Goal: Task Accomplishment & Management: Use online tool/utility

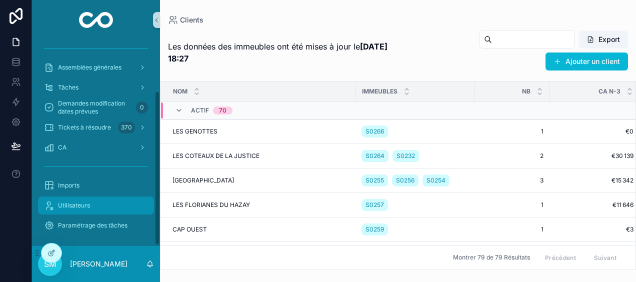
scroll to position [68, 0]
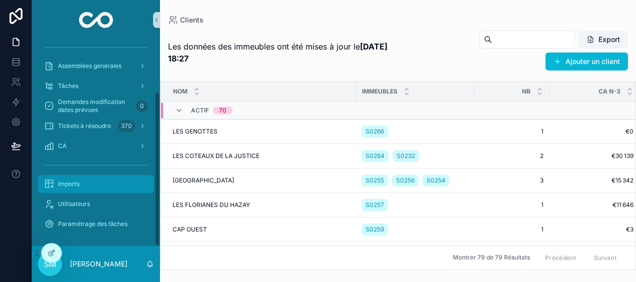
click at [73, 182] on span "Imports" at bounding box center [68, 184] width 21 height 8
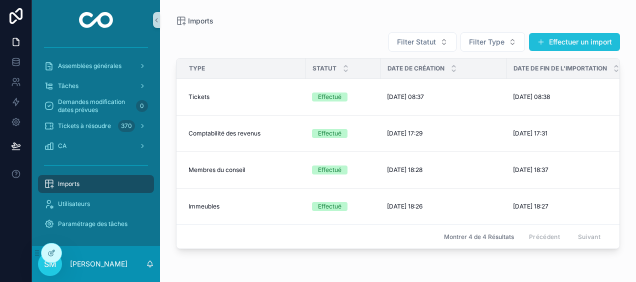
click at [573, 42] on button "Effectuer un import" at bounding box center [574, 42] width 91 height 18
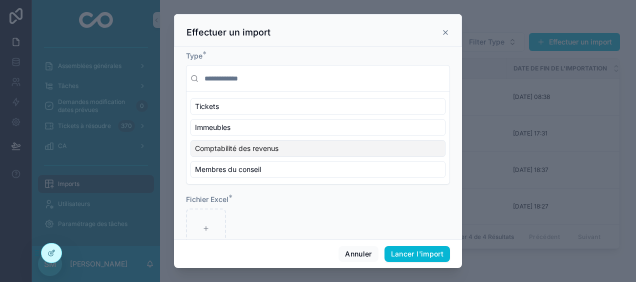
click at [258, 146] on span "Comptabilité des revenus" at bounding box center [236, 148] width 83 height 10
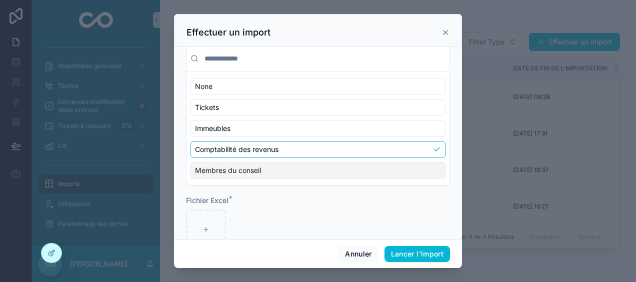
scroll to position [45, 0]
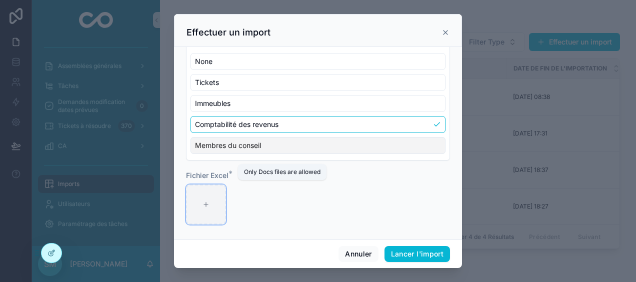
click at [199, 202] on div "scrollable content" at bounding box center [206, 204] width 40 height 40
type input "**********"
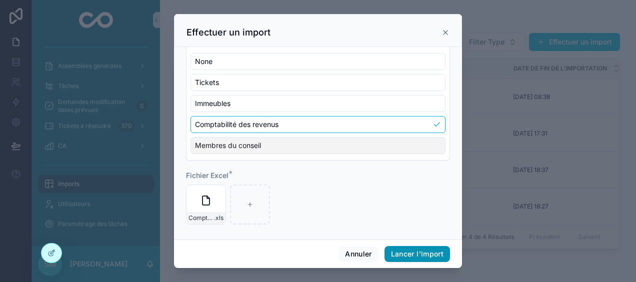
click at [424, 253] on button "Lancer l'import" at bounding box center [416, 254] width 65 height 16
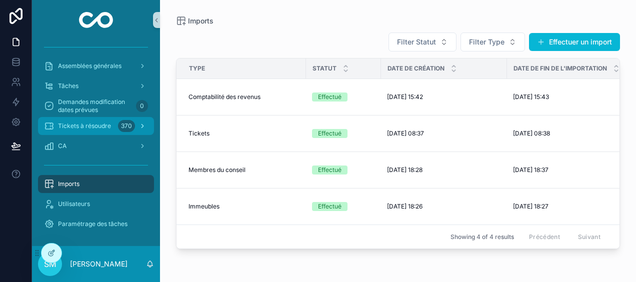
click at [92, 128] on span "Tickets à résoudre" at bounding box center [84, 126] width 53 height 8
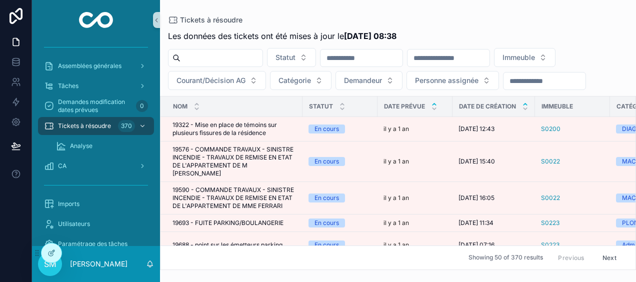
click at [526, 102] on icon "scrollable content" at bounding box center [525, 104] width 6 height 6
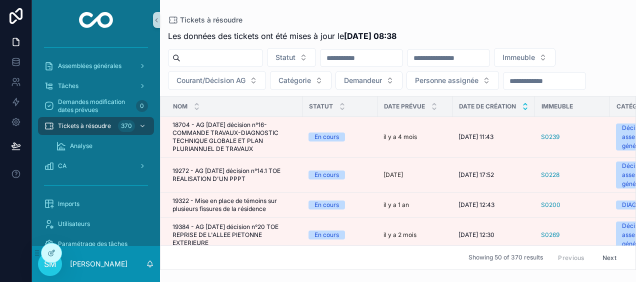
click at [526, 108] on icon "scrollable content" at bounding box center [524, 108] width 3 height 1
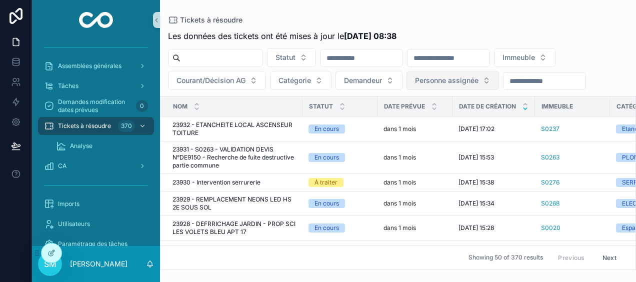
click at [465, 75] on span "Personne assignée" at bounding box center [446, 80] width 63 height 10
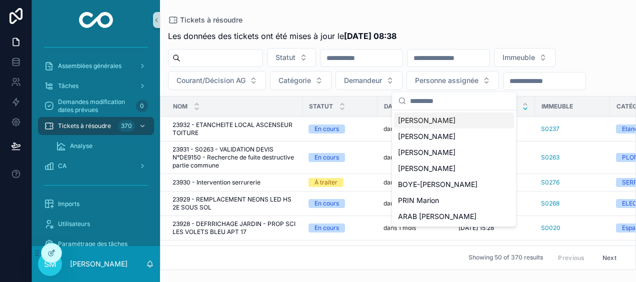
click at [435, 120] on span "[PERSON_NAME]" at bounding box center [426, 120] width 57 height 10
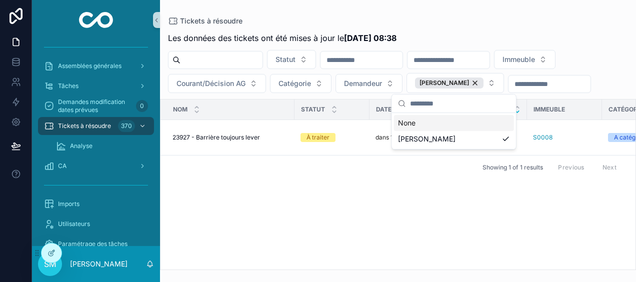
click at [339, 184] on div "Nom Statut Date prévue Date de création Immeuble Catégorie Demandeur Personne a…" at bounding box center [397, 184] width 475 height 170
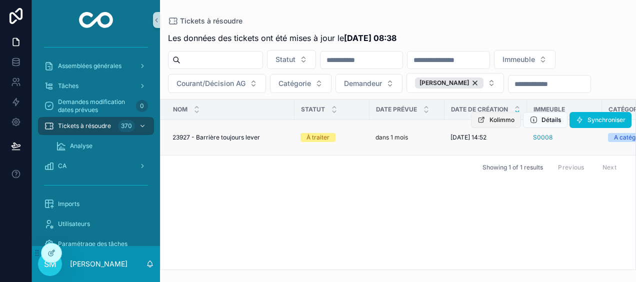
click at [491, 121] on span "Kolimmo" at bounding box center [501, 120] width 25 height 8
click at [474, 80] on div "[PERSON_NAME]" at bounding box center [449, 82] width 68 height 11
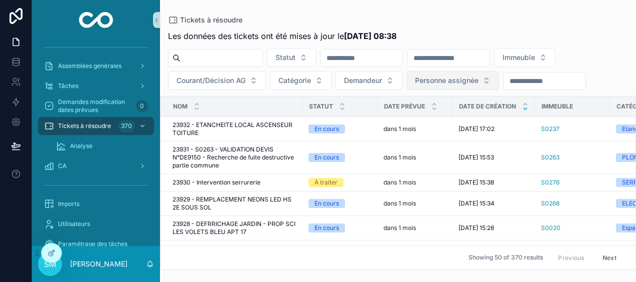
click at [488, 83] on button "Personne assignée" at bounding box center [452, 80] width 92 height 19
click at [445, 15] on div "Tickets à résoudre Les données des tickets ont été mises à jour le [DATE] 08:38…" at bounding box center [398, 135] width 476 height 270
click at [452, 79] on span "Personne assignée" at bounding box center [446, 80] width 63 height 10
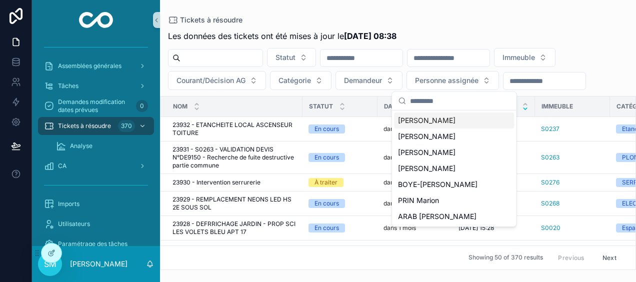
click at [545, 14] on div "Tickets à résoudre Les données des tickets ont été mises à jour le [DATE] 08:38…" at bounding box center [398, 135] width 476 height 270
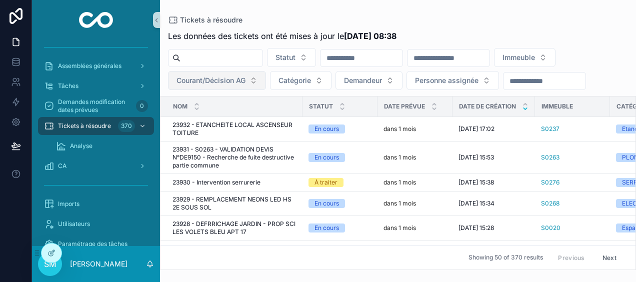
click at [233, 82] on span "Courant/Décision AG" at bounding box center [210, 80] width 69 height 10
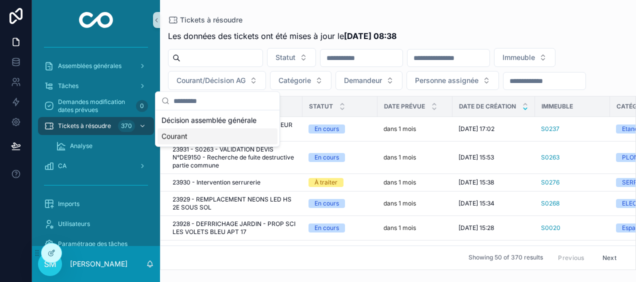
click at [194, 139] on div "Courant" at bounding box center [217, 136] width 120 height 16
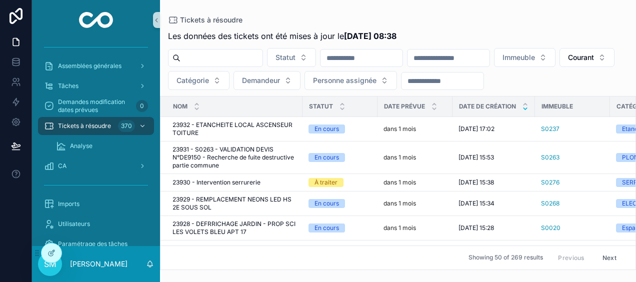
click at [489, 54] on input "scrollable content" at bounding box center [448, 58] width 82 height 14
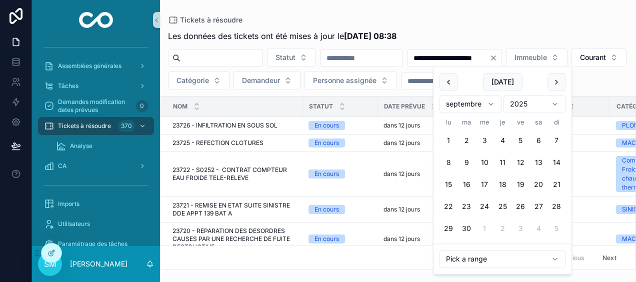
type input "**********"
click at [502, 13] on div "**********" at bounding box center [398, 135] width 476 height 270
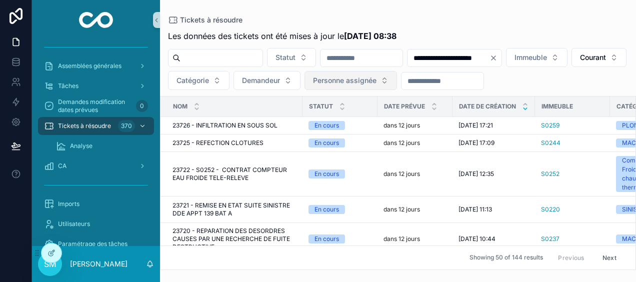
click at [376, 78] on span "Personne assignée" at bounding box center [344, 80] width 63 height 10
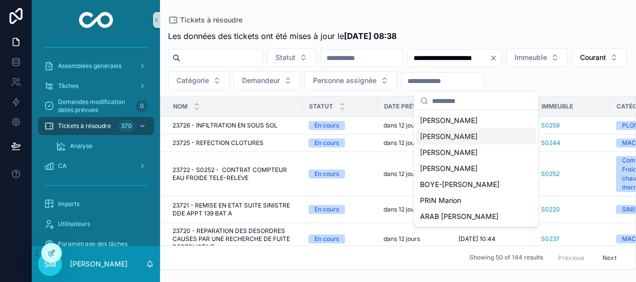
click at [464, 135] on span "[PERSON_NAME]" at bounding box center [448, 136] width 57 height 10
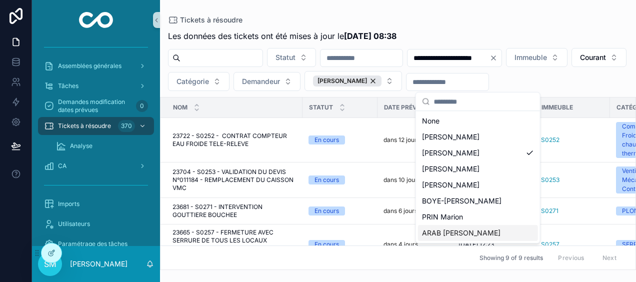
click at [450, 228] on span "ARAB [PERSON_NAME]" at bounding box center [461, 233] width 78 height 10
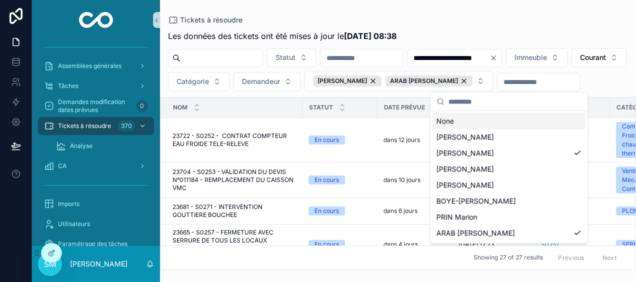
click at [551, 7] on div "**********" at bounding box center [398, 135] width 476 height 270
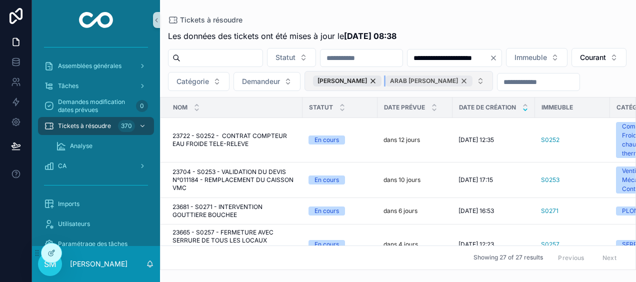
click at [472, 81] on div "ARAB [PERSON_NAME]" at bounding box center [428, 80] width 87 height 11
click at [402, 84] on button "[PERSON_NAME]" at bounding box center [352, 81] width 97 height 20
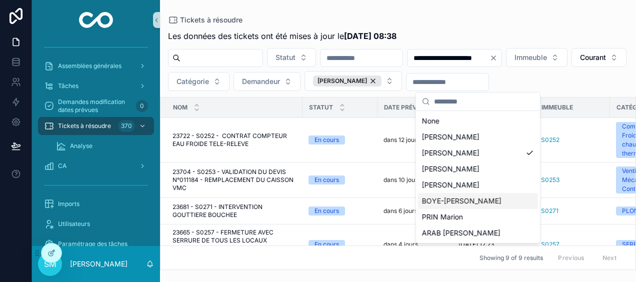
click at [454, 202] on span "BOYE-[PERSON_NAME]" at bounding box center [461, 201] width 79 height 10
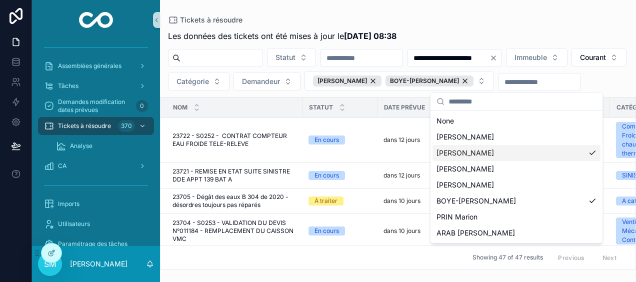
click at [591, 153] on div "[PERSON_NAME]" at bounding box center [516, 153] width 168 height 16
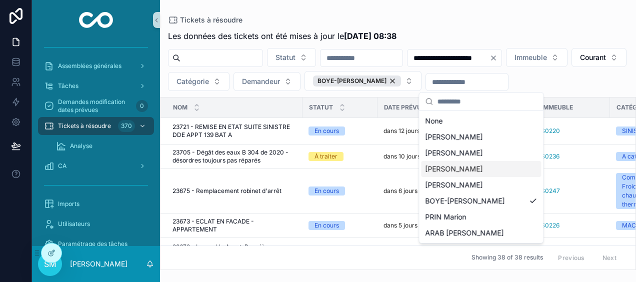
click at [512, 167] on div "[PERSON_NAME]" at bounding box center [481, 169] width 120 height 16
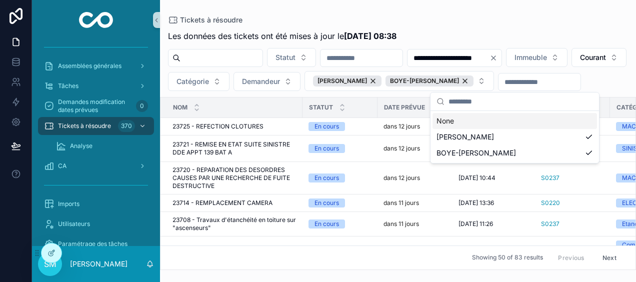
click at [520, 18] on div "Tickets à résoudre" at bounding box center [398, 20] width 460 height 8
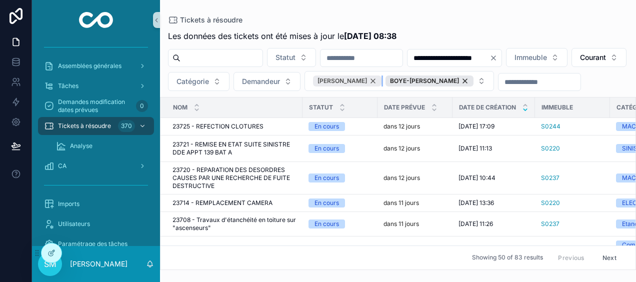
click at [381, 79] on div "[PERSON_NAME]" at bounding box center [347, 80] width 68 height 11
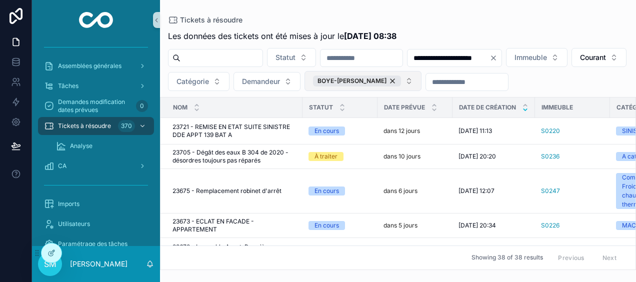
click at [421, 81] on button "BOYE-[PERSON_NAME]" at bounding box center [362, 81] width 117 height 20
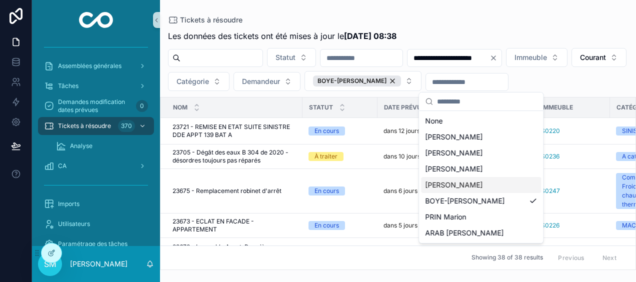
click at [496, 185] on div "[PERSON_NAME]" at bounding box center [481, 185] width 120 height 16
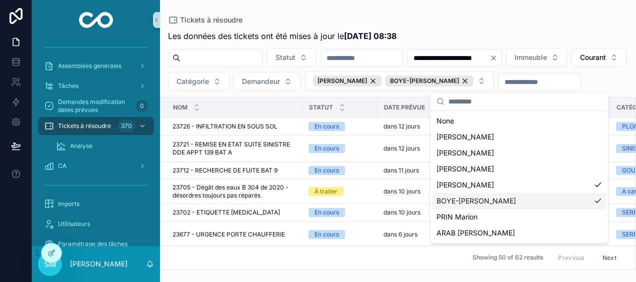
click at [598, 202] on div "BOYE-[PERSON_NAME]" at bounding box center [518, 201] width 173 height 16
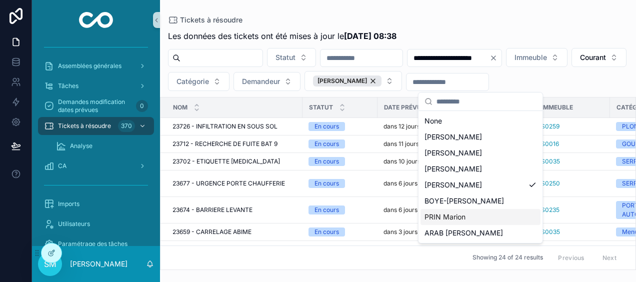
click at [483, 215] on div "PRIN Marion" at bounding box center [480, 217] width 120 height 16
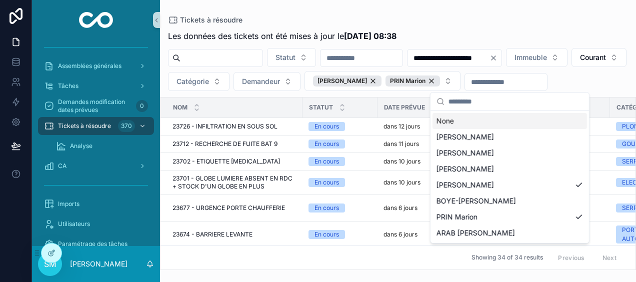
click at [503, 6] on div "**********" at bounding box center [398, 135] width 476 height 270
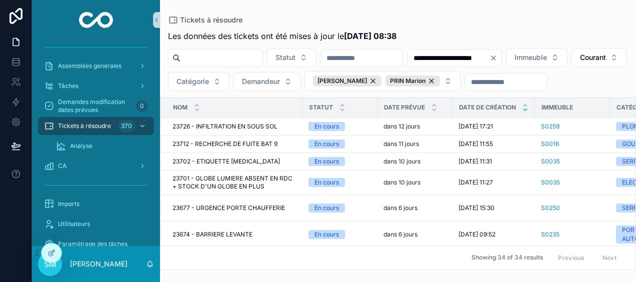
click at [495, 56] on icon "Clear" at bounding box center [493, 58] width 4 height 4
click at [440, 82] on div "PRIN Marion" at bounding box center [412, 80] width 54 height 11
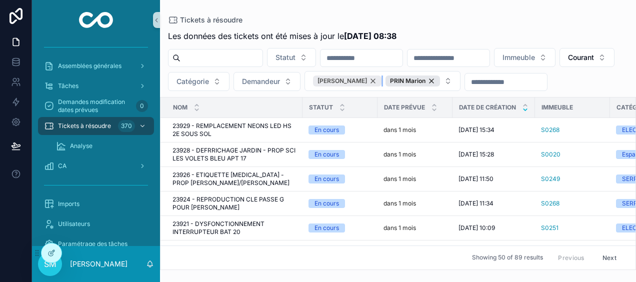
click at [381, 80] on div "[PERSON_NAME]" at bounding box center [347, 80] width 68 height 11
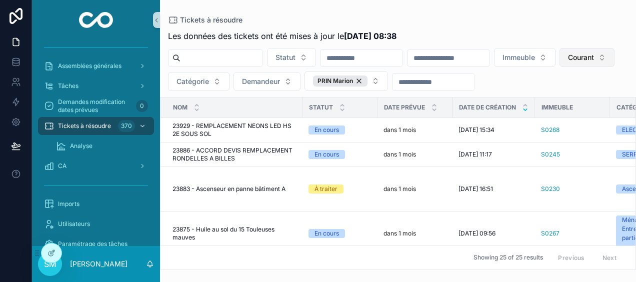
click at [568, 62] on span "Courant" at bounding box center [581, 57] width 26 height 10
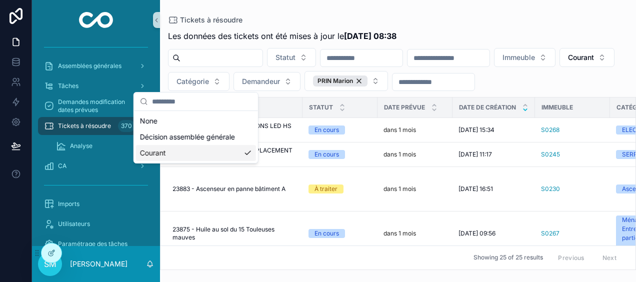
click at [184, 152] on div "Courant" at bounding box center [196, 153] width 120 height 16
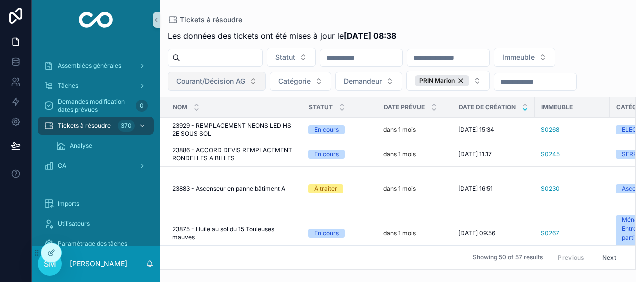
click at [222, 83] on span "Courant/Décision AG" at bounding box center [210, 81] width 69 height 10
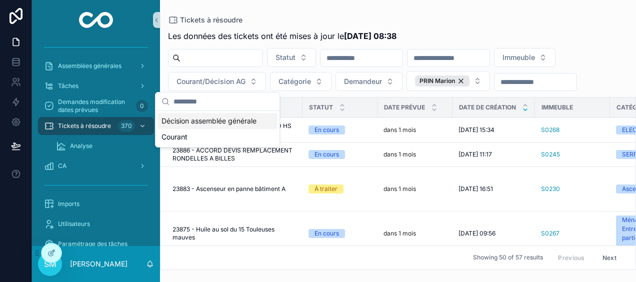
click at [209, 120] on div "Décision assemblée générale" at bounding box center [217, 121] width 120 height 16
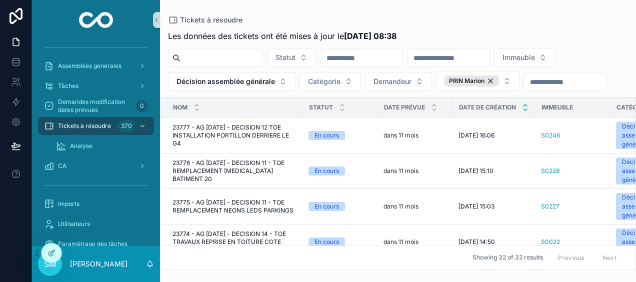
click at [526, 102] on icon "scrollable content" at bounding box center [525, 105] width 6 height 6
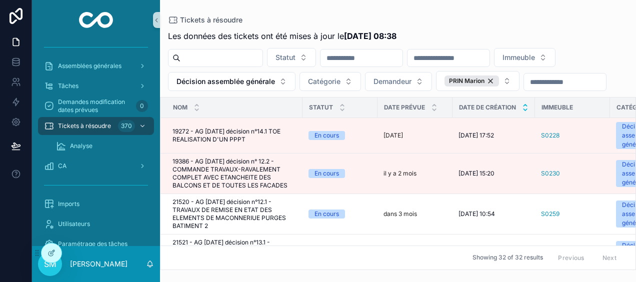
click at [523, 108] on icon "scrollable content" at bounding box center [525, 109] width 6 height 6
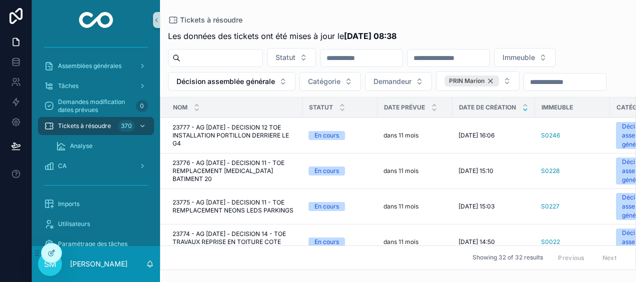
click at [490, 78] on div "PRIN Marion" at bounding box center [471, 80] width 54 height 11
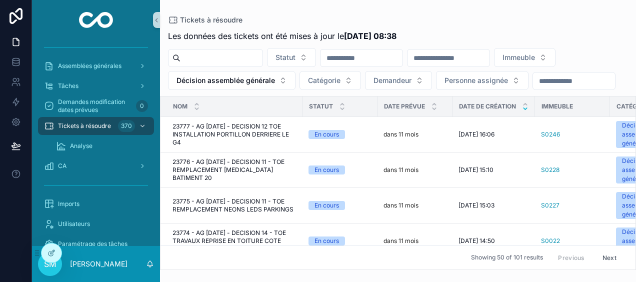
click at [489, 58] on input "scrollable content" at bounding box center [448, 58] width 82 height 14
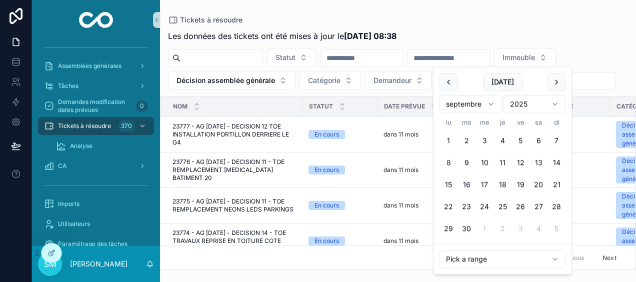
click at [483, 13] on div "Tickets à résoudre Les données des tickets ont été mises à jour le [DATE] 08:38…" at bounding box center [398, 135] width 476 height 270
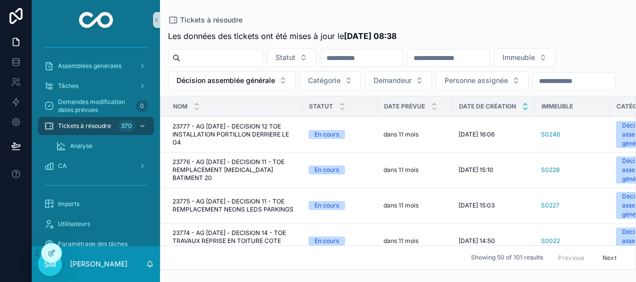
click at [523, 107] on icon "scrollable content" at bounding box center [525, 104] width 6 height 6
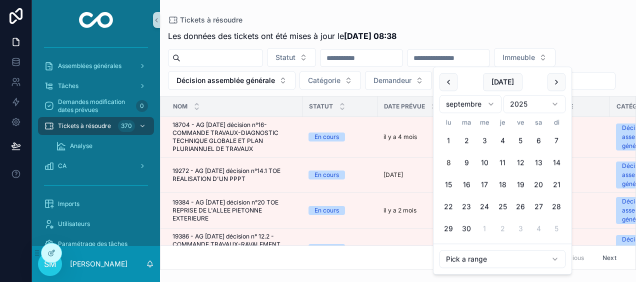
click at [472, 62] on input "scrollable content" at bounding box center [448, 58] width 82 height 14
type input "**********"
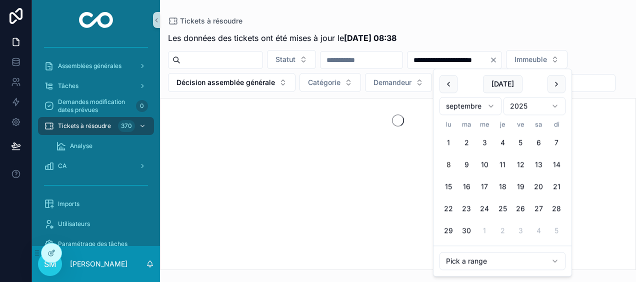
click at [498, 10] on div "**********" at bounding box center [398, 135] width 476 height 270
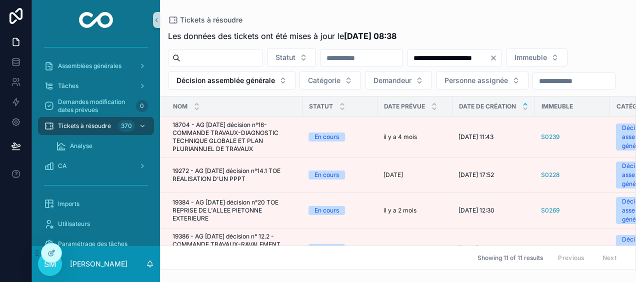
click at [508, 77] on span "Personne assignée" at bounding box center [475, 80] width 63 height 10
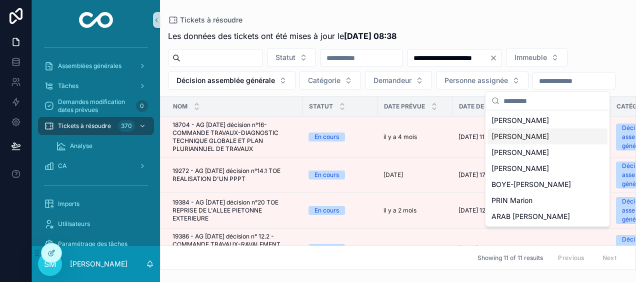
click at [527, 137] on span "[PERSON_NAME]" at bounding box center [519, 136] width 57 height 10
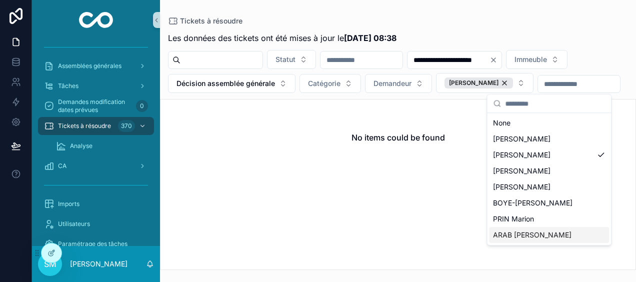
click at [531, 233] on span "ARAB [PERSON_NAME]" at bounding box center [532, 235] width 78 height 10
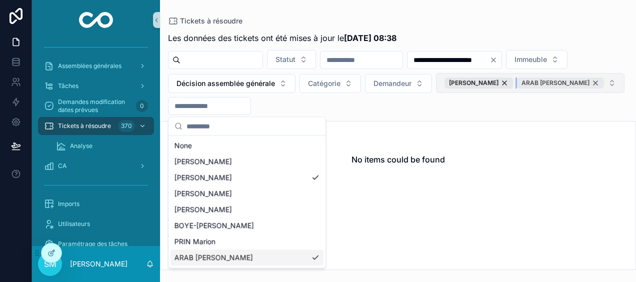
click at [517, 88] on div "ARAB [PERSON_NAME]" at bounding box center [560, 82] width 87 height 11
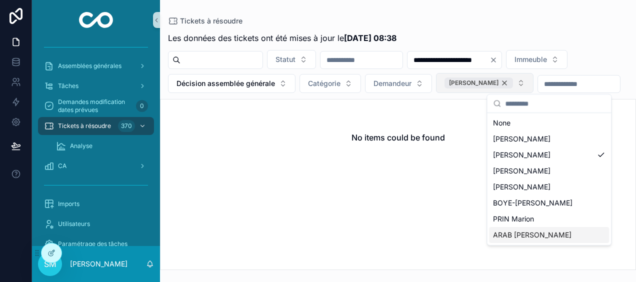
click at [513, 81] on div "[PERSON_NAME]" at bounding box center [478, 82] width 68 height 11
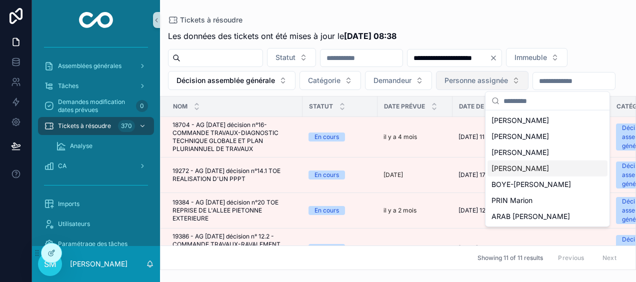
click at [546, 165] on span "[PERSON_NAME]" at bounding box center [519, 168] width 57 height 10
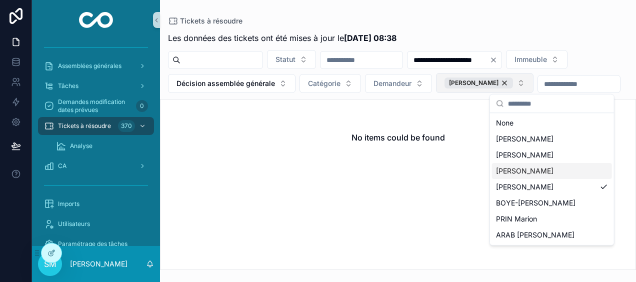
click at [548, 173] on div "[PERSON_NAME]" at bounding box center [552, 171] width 120 height 16
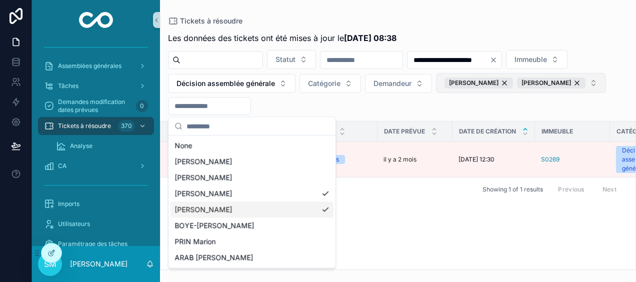
click at [323, 210] on div "[PERSON_NAME]" at bounding box center [251, 209] width 163 height 16
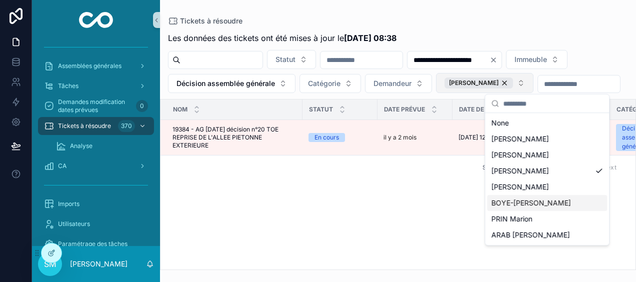
click at [538, 207] on div "BOYE-[PERSON_NAME]" at bounding box center [547, 203] width 120 height 16
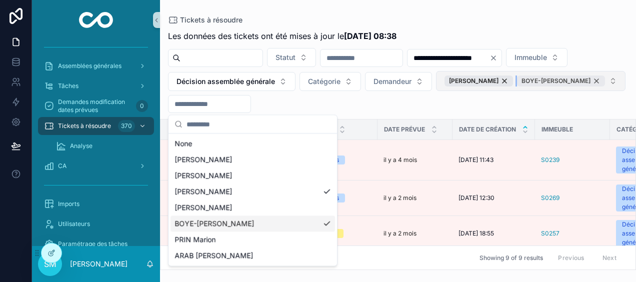
click at [517, 86] on div "BOYE-[PERSON_NAME]" at bounding box center [561, 80] width 88 height 11
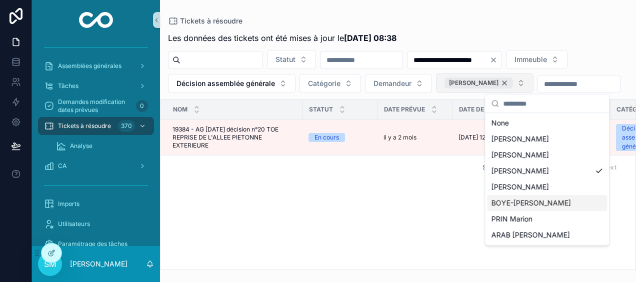
click at [513, 81] on div "[PERSON_NAME]" at bounding box center [478, 82] width 68 height 11
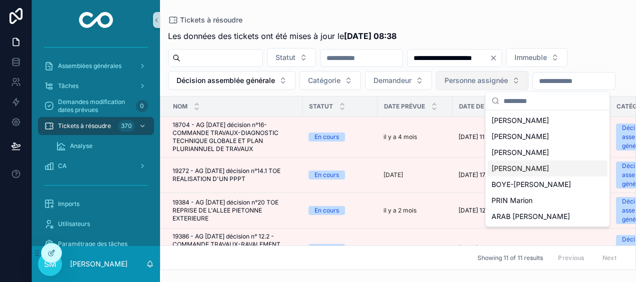
click at [533, 166] on span "[PERSON_NAME]" at bounding box center [519, 168] width 57 height 10
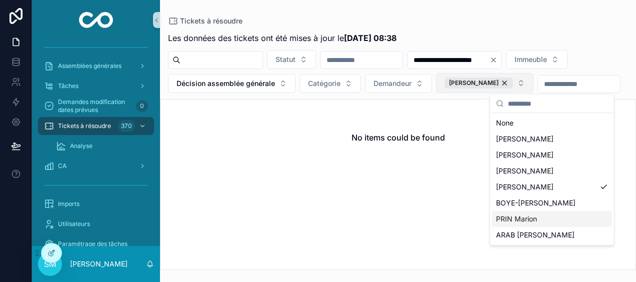
click at [533, 222] on span "PRIN Marion" at bounding box center [516, 219] width 41 height 10
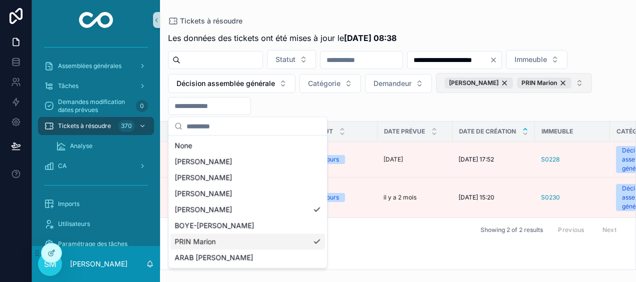
click at [487, 17] on div "Tickets à résoudre" at bounding box center [398, 21] width 460 height 10
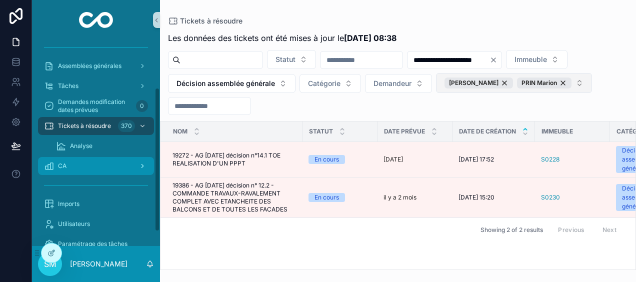
click at [100, 169] on div "CA" at bounding box center [96, 166] width 104 height 16
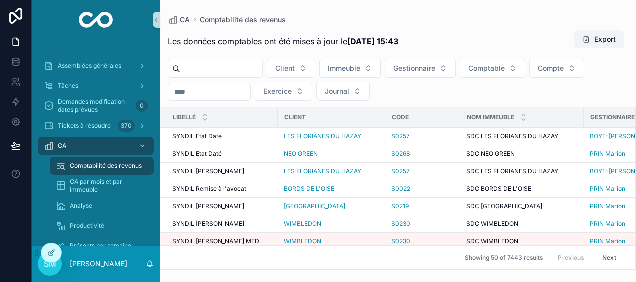
click at [100, 170] on div "Comptabilité des revenus" at bounding box center [102, 166] width 92 height 16
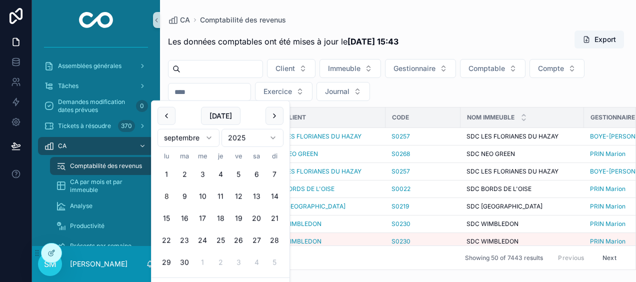
click at [213, 91] on input "scrollable content" at bounding box center [209, 92] width 82 height 14
click at [165, 196] on button "8" at bounding box center [166, 196] width 18 height 18
type input "**********"
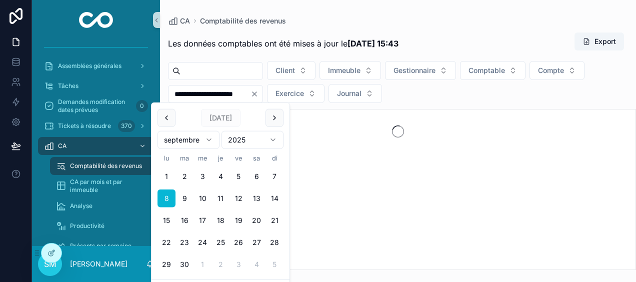
click at [391, 11] on div "**********" at bounding box center [398, 135] width 476 height 270
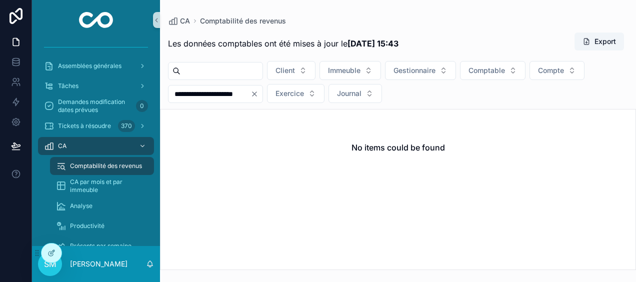
click at [258, 91] on icon "Clear" at bounding box center [254, 94] width 8 height 8
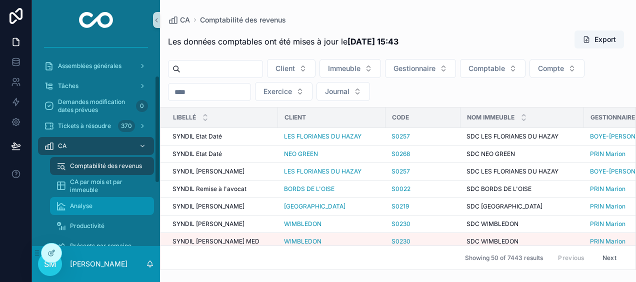
click at [82, 209] on span "Analyse" at bounding box center [81, 206] width 22 height 8
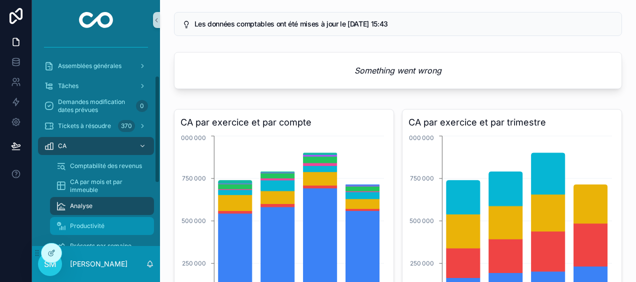
click at [104, 223] on div "Productivité" at bounding box center [102, 226] width 92 height 16
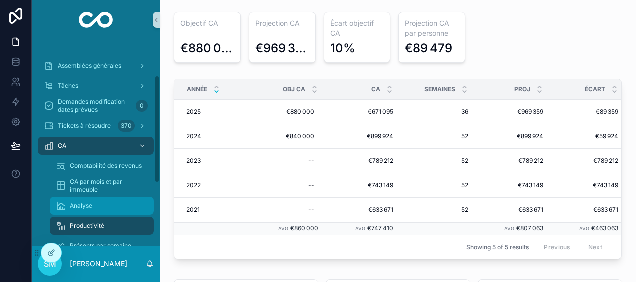
click at [116, 202] on div "Analyse" at bounding box center [102, 206] width 92 height 16
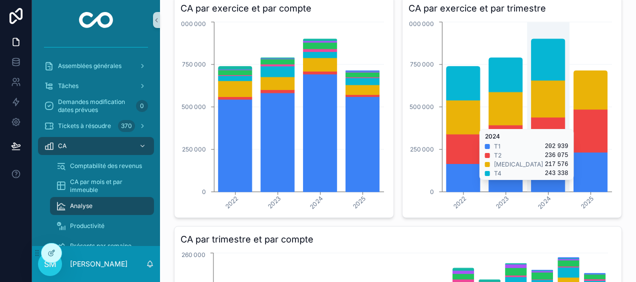
scroll to position [150, 0]
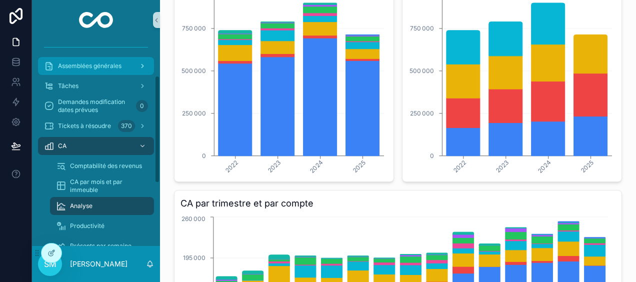
click at [85, 59] on div "Assemblées générales" at bounding box center [96, 66] width 104 height 16
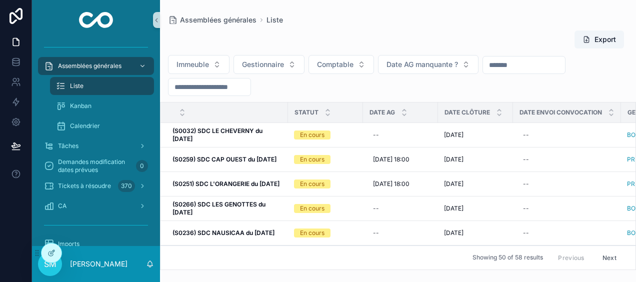
click at [199, 78] on div "scrollable content" at bounding box center [209, 87] width 83 height 18
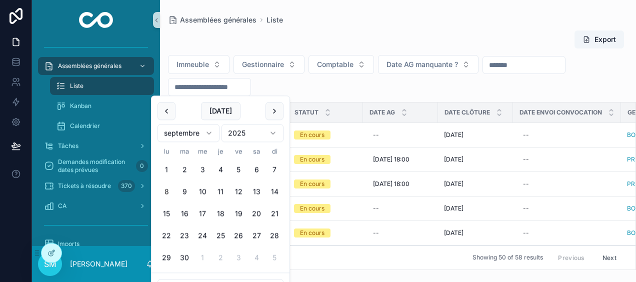
click at [199, 84] on input "scrollable content" at bounding box center [209, 87] width 82 height 14
click at [164, 110] on button "scrollable content" at bounding box center [166, 111] width 18 height 18
click at [165, 110] on button "scrollable content" at bounding box center [166, 111] width 18 height 18
click at [166, 277] on button "30" at bounding box center [166, 280] width 18 height 18
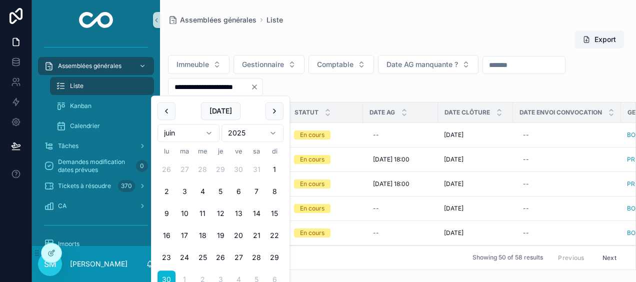
type input "**********"
click at [365, 26] on div "**********" at bounding box center [398, 147] width 476 height 246
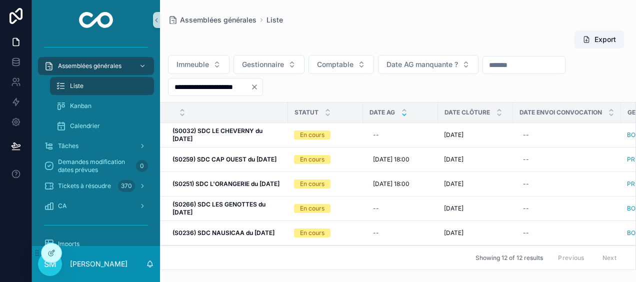
click at [403, 114] on icon "scrollable content" at bounding box center [403, 114] width 3 height 1
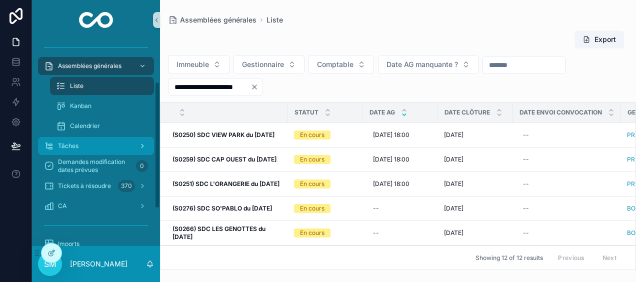
click at [88, 143] on div "Tâches" at bounding box center [96, 146] width 104 height 16
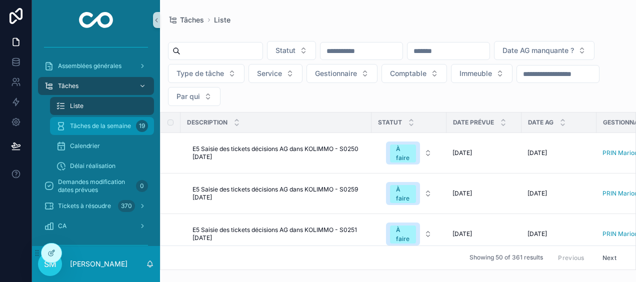
click at [116, 127] on span "Tâches de la semaine" at bounding box center [100, 126] width 61 height 8
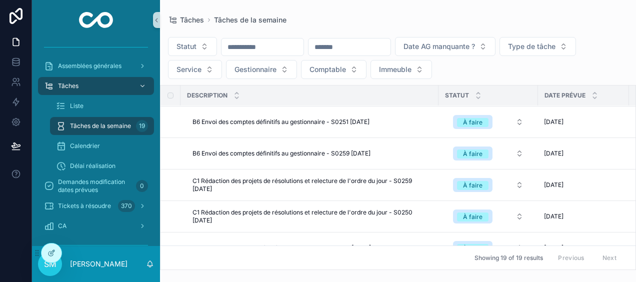
scroll to position [462, 0]
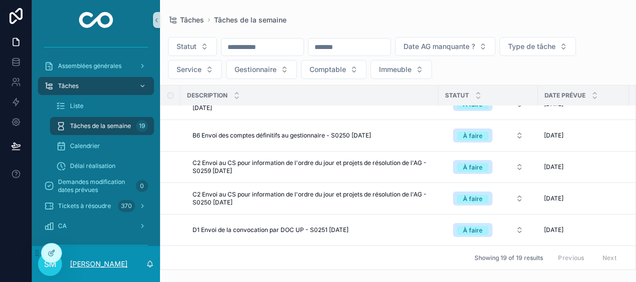
click at [102, 260] on p "[PERSON_NAME]" at bounding box center [98, 264] width 57 height 10
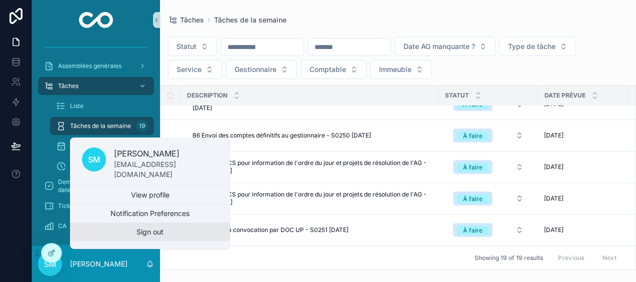
click at [126, 229] on button "Sign out" at bounding box center [150, 232] width 160 height 18
